Goal: Use online tool/utility: Utilize a website feature to perform a specific function

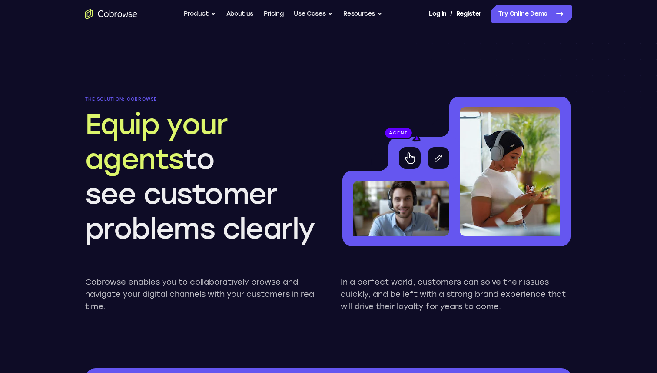
scroll to position [751, 0]
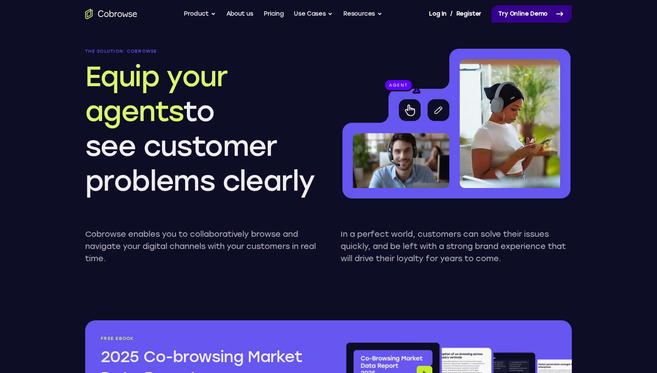
click at [529, 13] on link "Try Online Demo" at bounding box center [532, 13] width 80 height 17
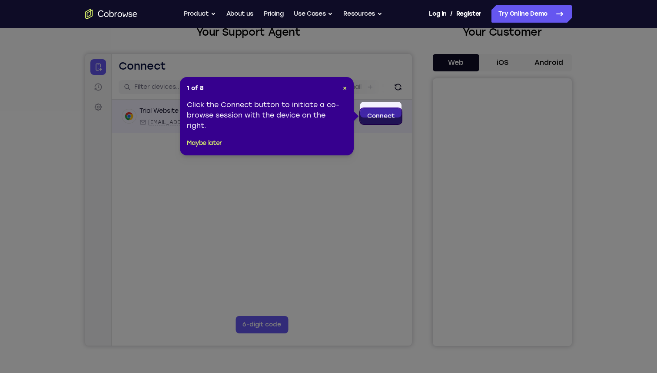
scroll to position [40, 0]
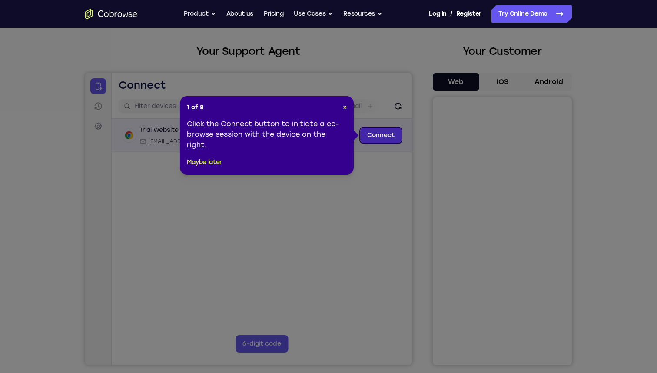
click at [382, 136] on link "Connect" at bounding box center [380, 135] width 41 height 16
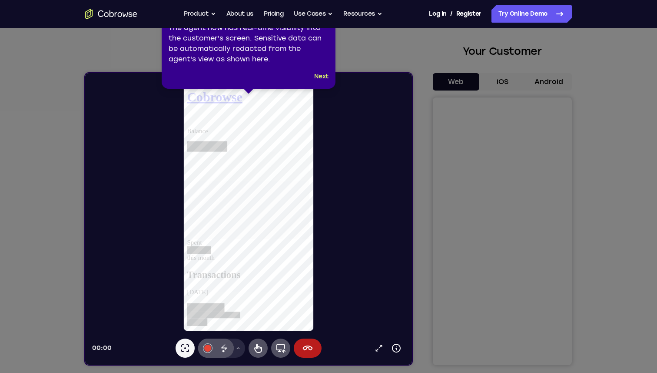
scroll to position [0, 0]
click at [317, 77] on button "Next" at bounding box center [321, 76] width 14 height 10
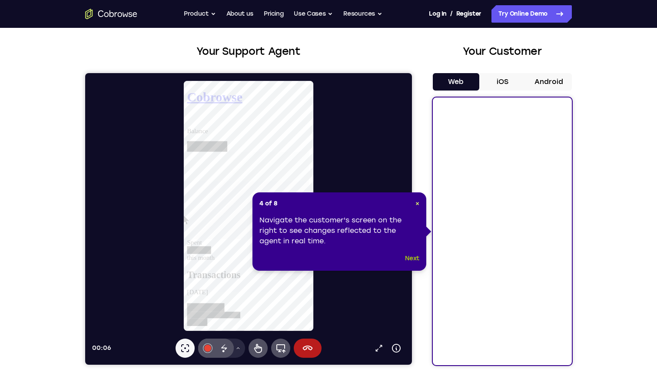
click at [406, 258] on button "Next" at bounding box center [412, 258] width 14 height 10
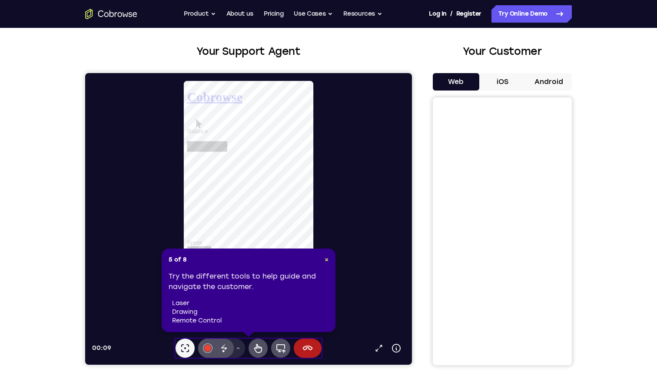
click at [323, 255] on header "5 of 8 ×" at bounding box center [249, 259] width 160 height 9
click at [328, 261] on span "×" at bounding box center [327, 259] width 4 height 7
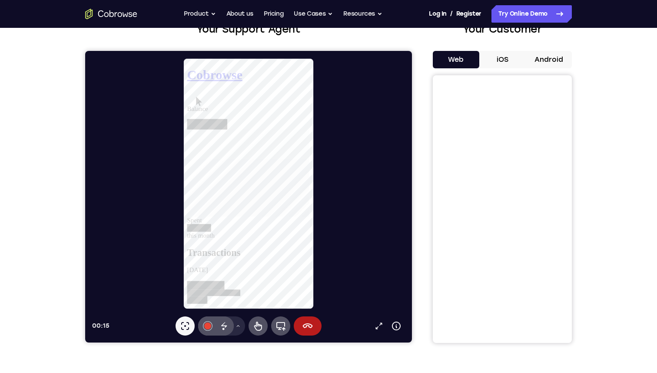
scroll to position [47, 0]
